Goal: Task Accomplishment & Management: Complete application form

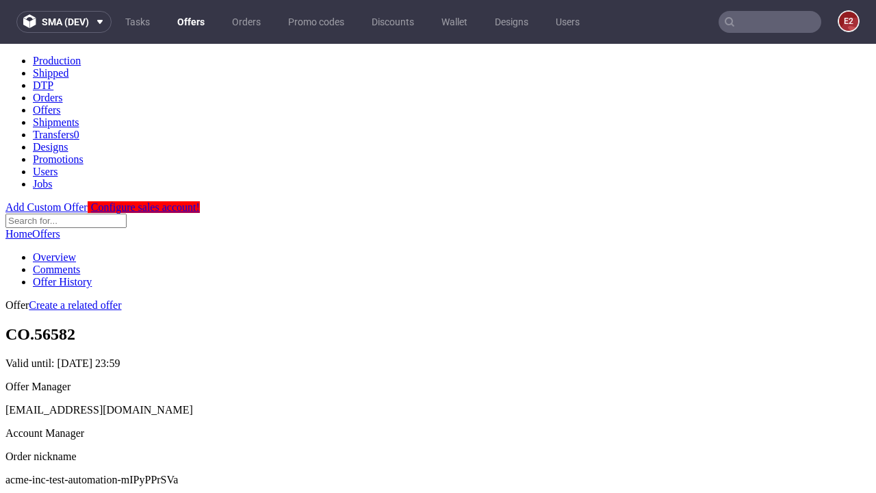
scroll to position [135, 0]
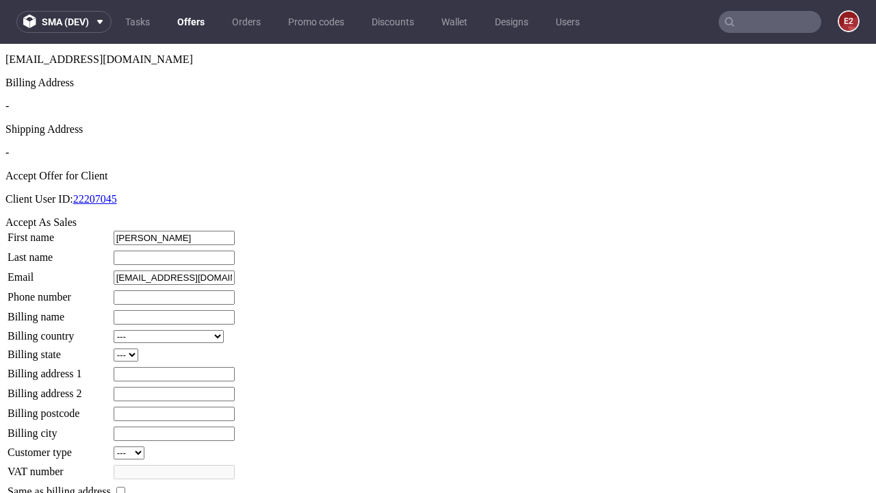
type input "Reynold"
type input "Schoen"
type input "1509813888"
type input "Lucie54"
select select "13"
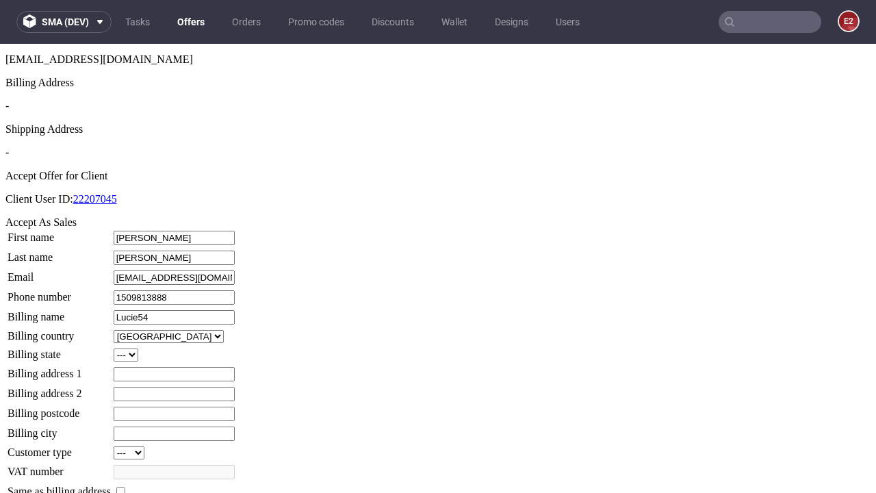
type input "Lucie54"
select select "132"
type input "8 Chapel Street"
type input "DI19 3OQ"
type input "Great Gorczany"
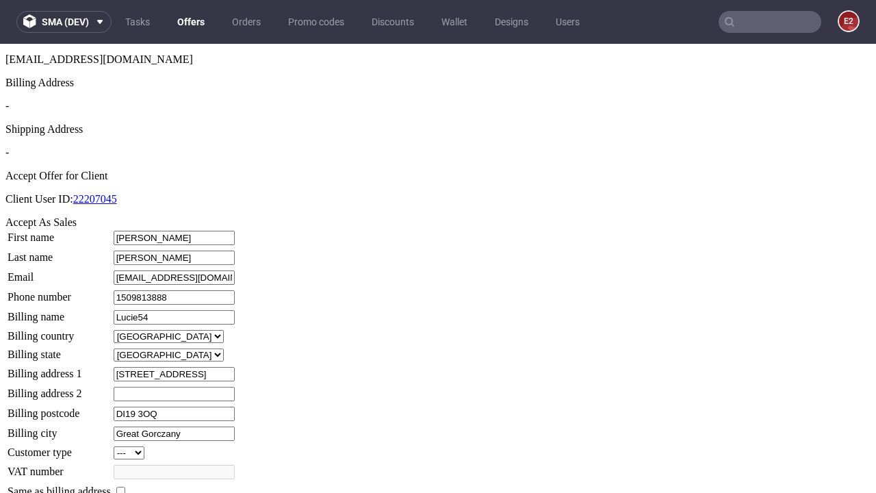
click at [125, 487] on input "checkbox" at bounding box center [120, 491] width 9 height 9
checkbox input "true"
type input "Lucie54"
select select "13"
type input "8 Chapel Street"
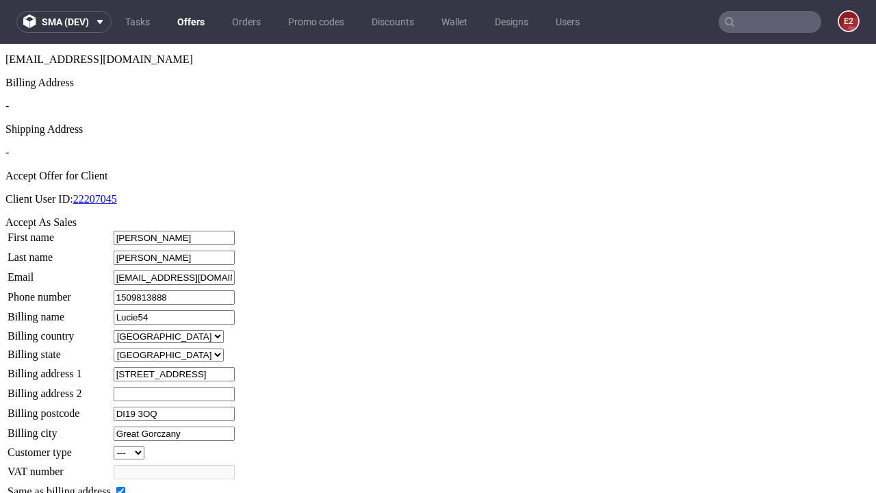
type input "DI19 3OQ"
type input "Great Gorczany"
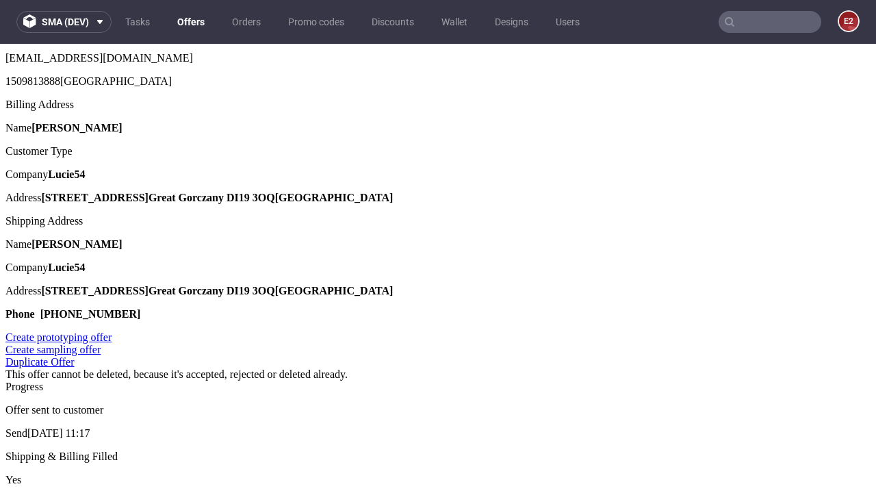
scroll to position [0, 0]
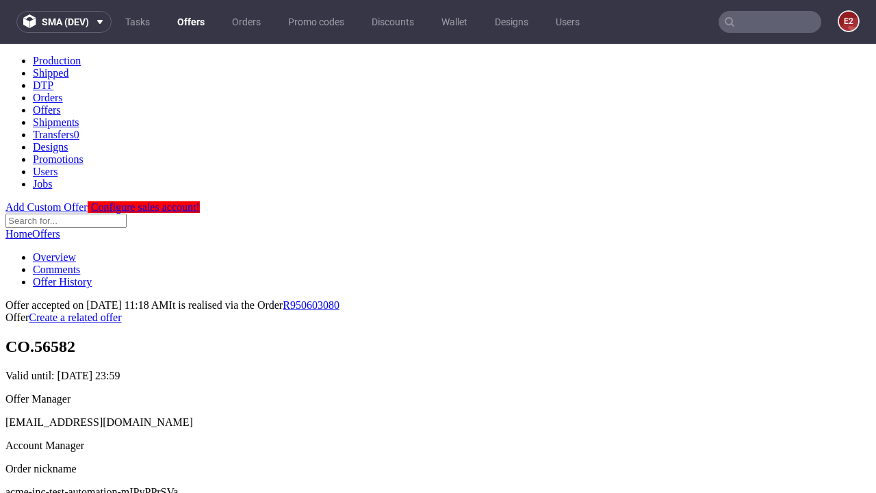
type input "[DATE]"
select select "12214305"
type input "In progress..."
